Goal: Information Seeking & Learning: Understand process/instructions

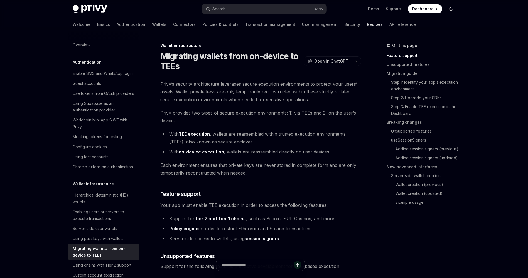
scroll to position [117, 0]
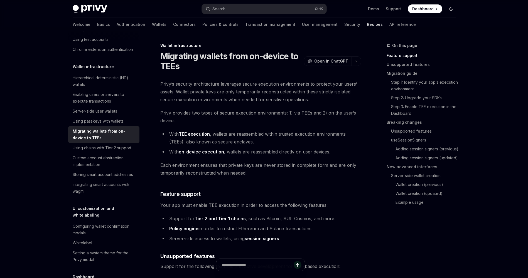
click at [454, 9] on button "Toggle dark mode" at bounding box center [450, 8] width 9 height 9
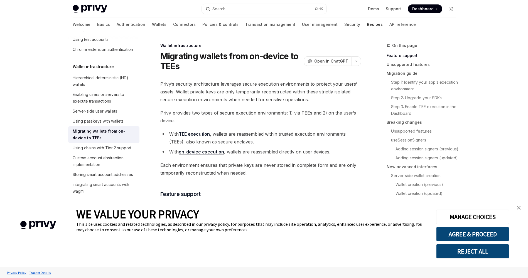
click at [451, 9] on icon "Toggle dark mode" at bounding box center [451, 9] width 4 height 4
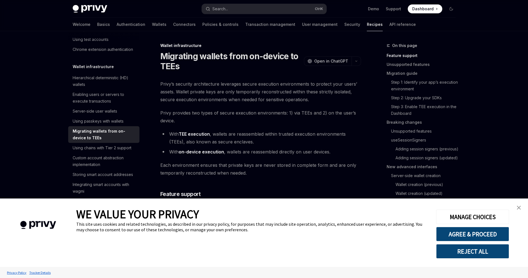
click at [519, 207] on img "close banner" at bounding box center [518, 208] width 4 height 4
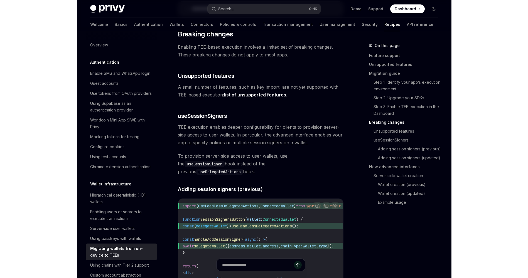
scroll to position [882, 0]
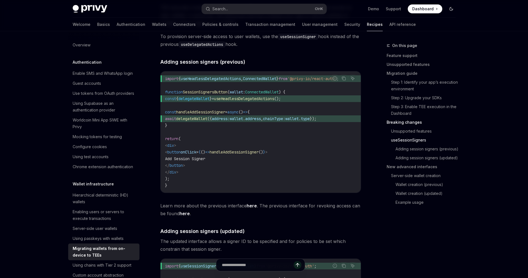
click at [451, 9] on icon "Toggle dark mode" at bounding box center [451, 9] width 4 height 4
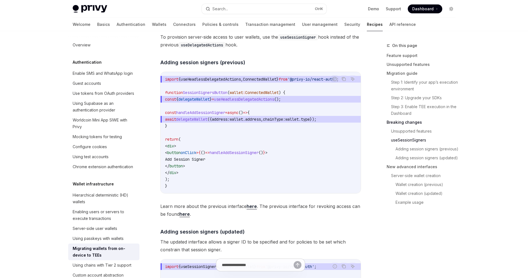
scroll to position [883, 0]
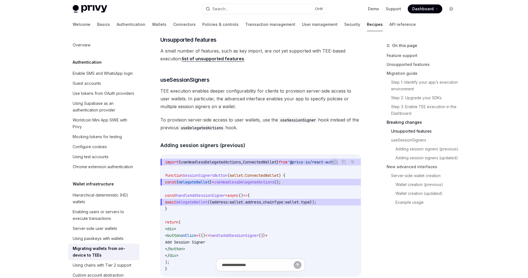
click at [452, 9] on icon "Toggle dark mode" at bounding box center [451, 9] width 2 height 2
type textarea "*"
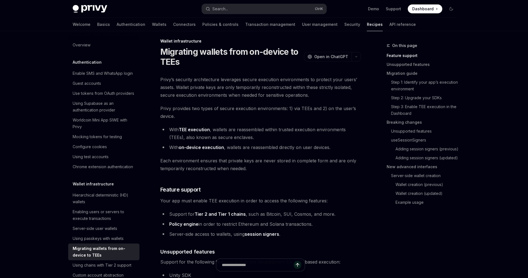
scroll to position [0, 0]
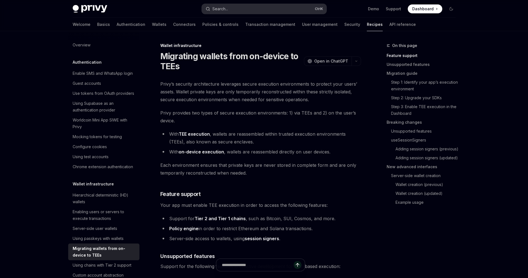
click at [246, 12] on button "Search... Ctrl K" at bounding box center [264, 9] width 125 height 10
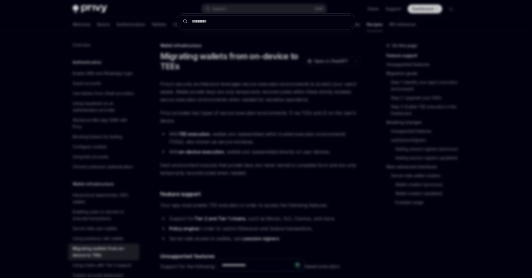
click at [320, 95] on div at bounding box center [266, 139] width 532 height 278
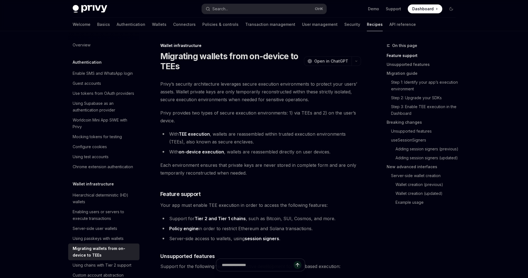
click at [257, 15] on div "Privy Docs home page Search... Ctrl K Demo Support Dashboard Dashboard Search..." at bounding box center [264, 9] width 383 height 18
